Goal: Task Accomplishment & Management: Manage account settings

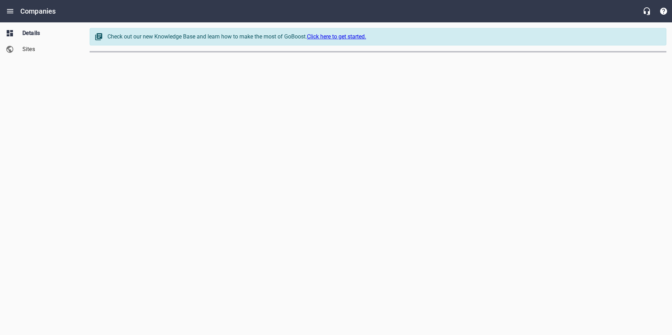
select select "[US_STATE]"
select select "63"
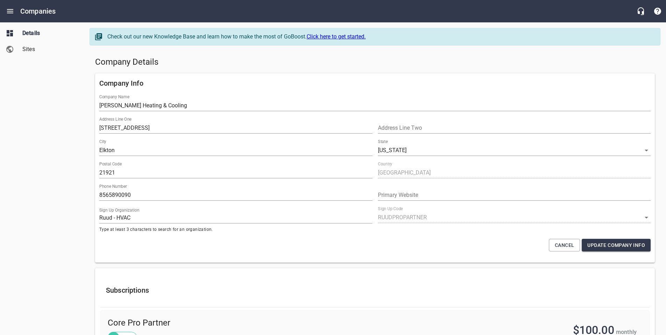
click at [102, 134] on div "Address Line [GEOGRAPHIC_DATA][STREET_ADDRESS]" at bounding box center [236, 125] width 279 height 22
drag, startPoint x: 109, startPoint y: 106, endPoint x: 86, endPoint y: 107, distance: 23.8
type input "[PERSON_NAME] Heating & Cooling"
click at [601, 248] on span "Update Company Info" at bounding box center [617, 245] width 58 height 9
